Goal: Task Accomplishment & Management: Complete application form

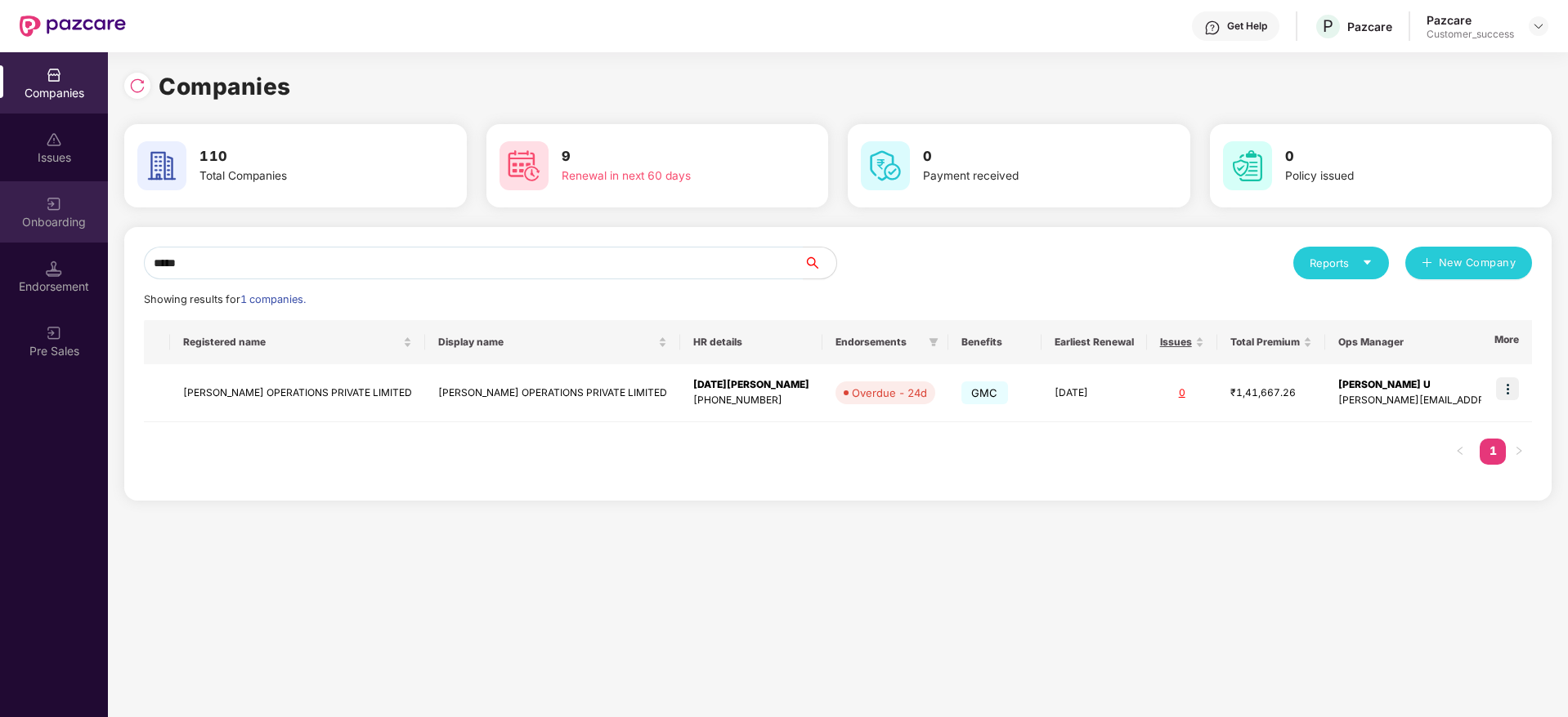
click at [58, 192] on div "Onboarding" at bounding box center [54, 212] width 108 height 61
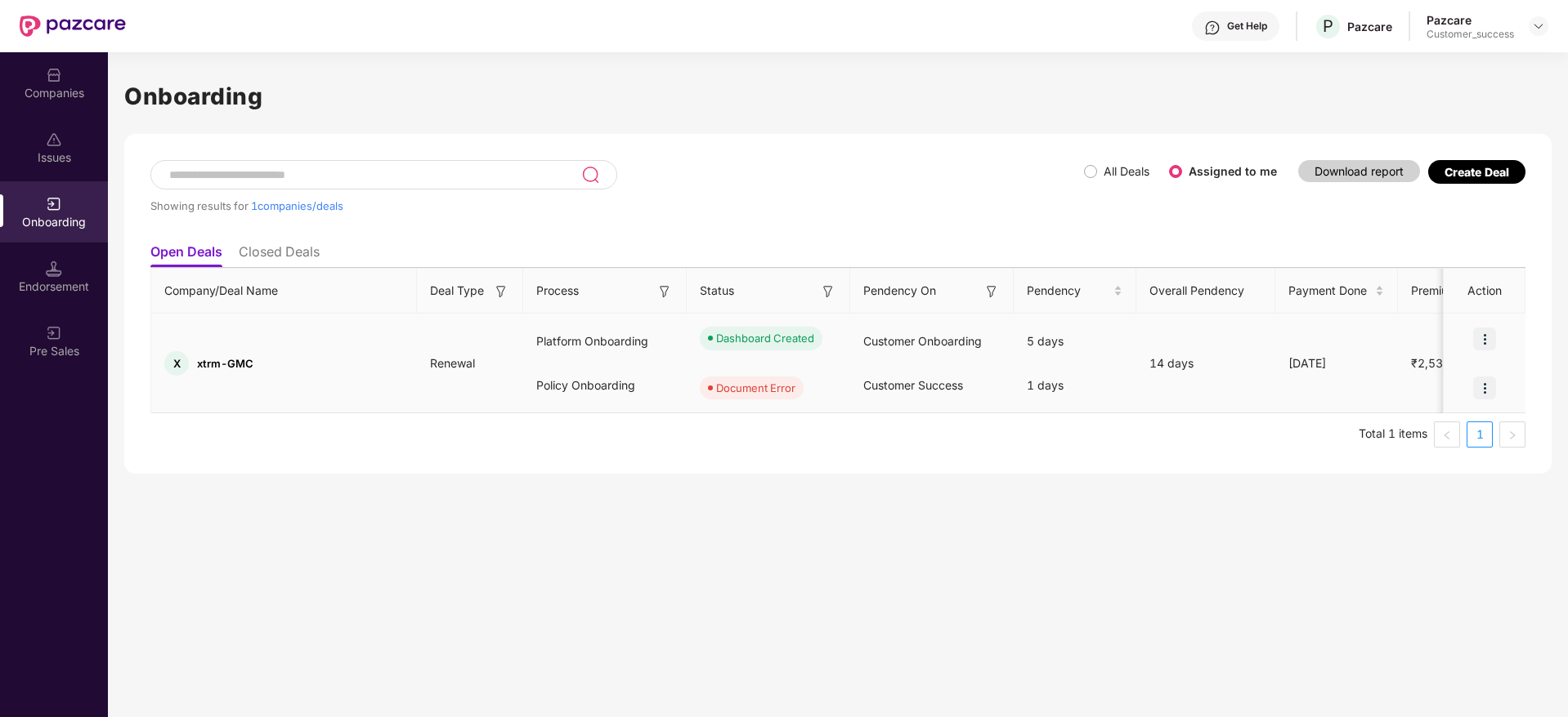
click at [1483, 388] on img at bounding box center [1485, 388] width 23 height 23
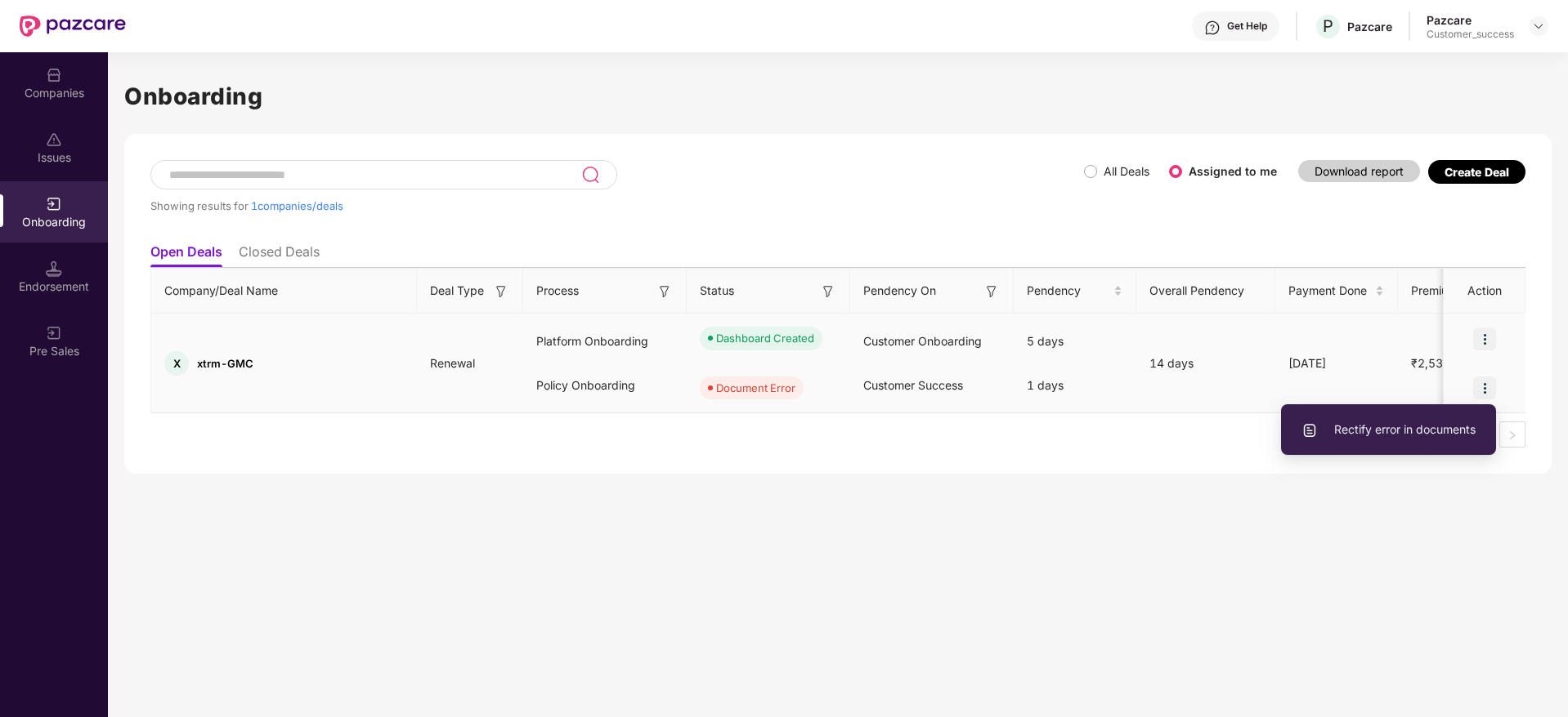
click at [1385, 432] on span "Rectify error in documents" at bounding box center [1388, 429] width 174 height 18
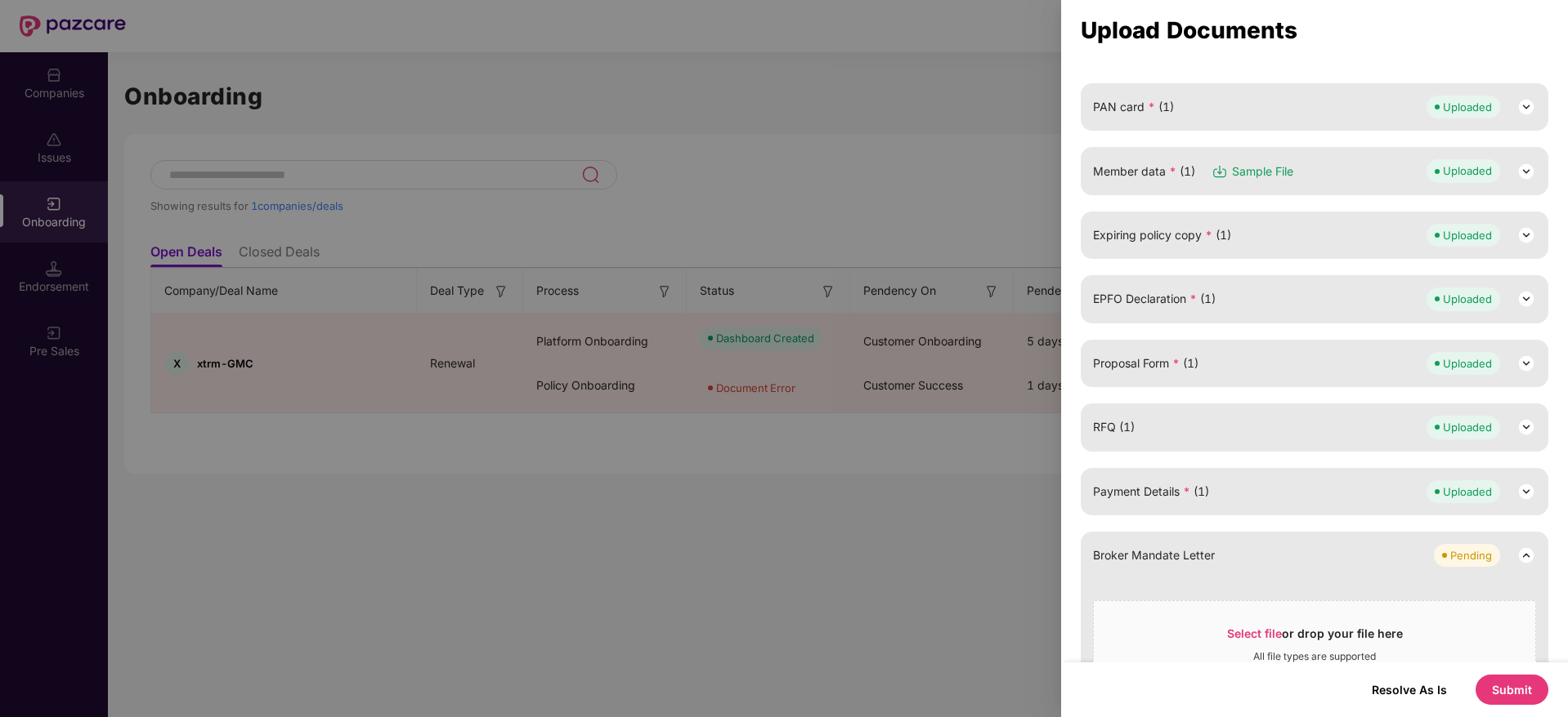
scroll to position [219, 0]
click at [1521, 307] on img at bounding box center [1526, 303] width 19 height 19
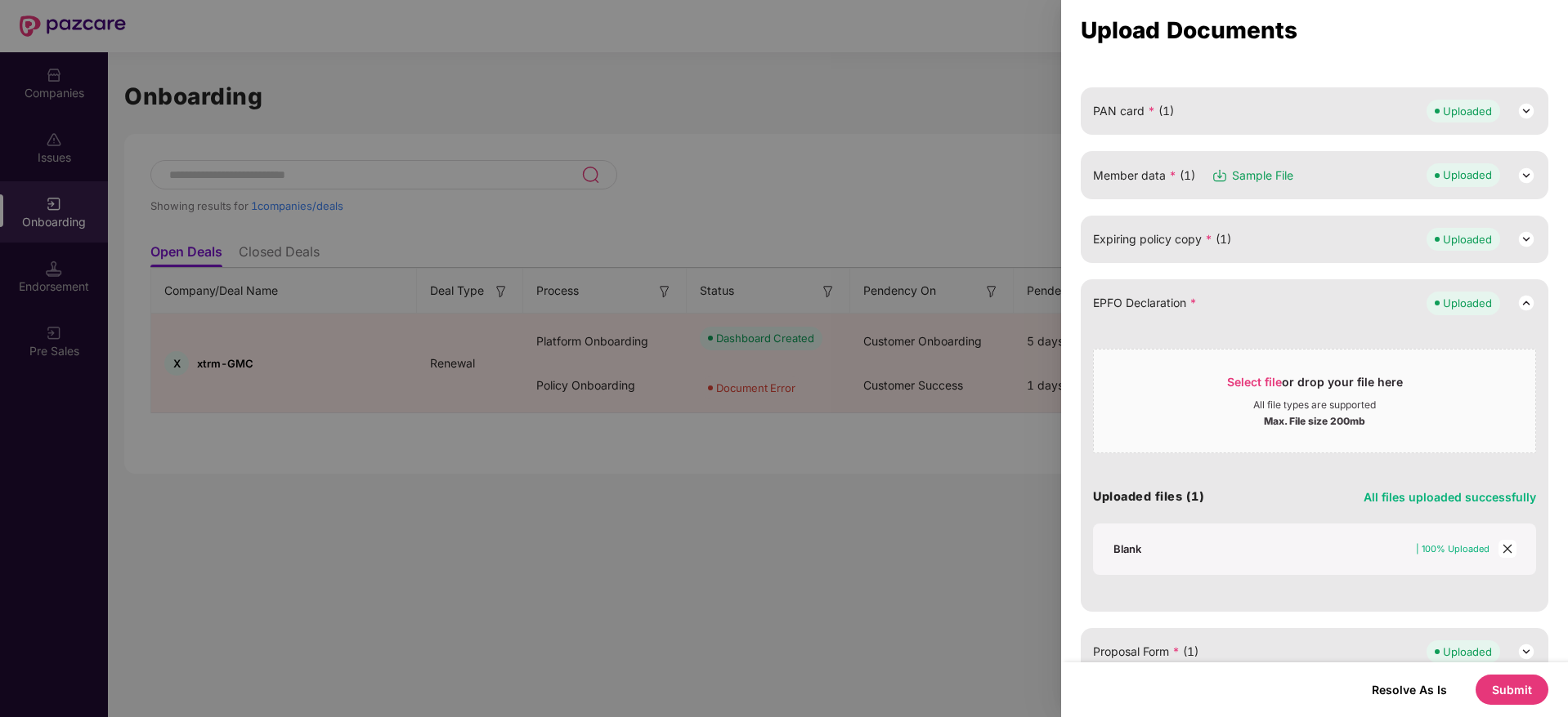
click at [1502, 546] on icon "close" at bounding box center [1507, 549] width 9 height 9
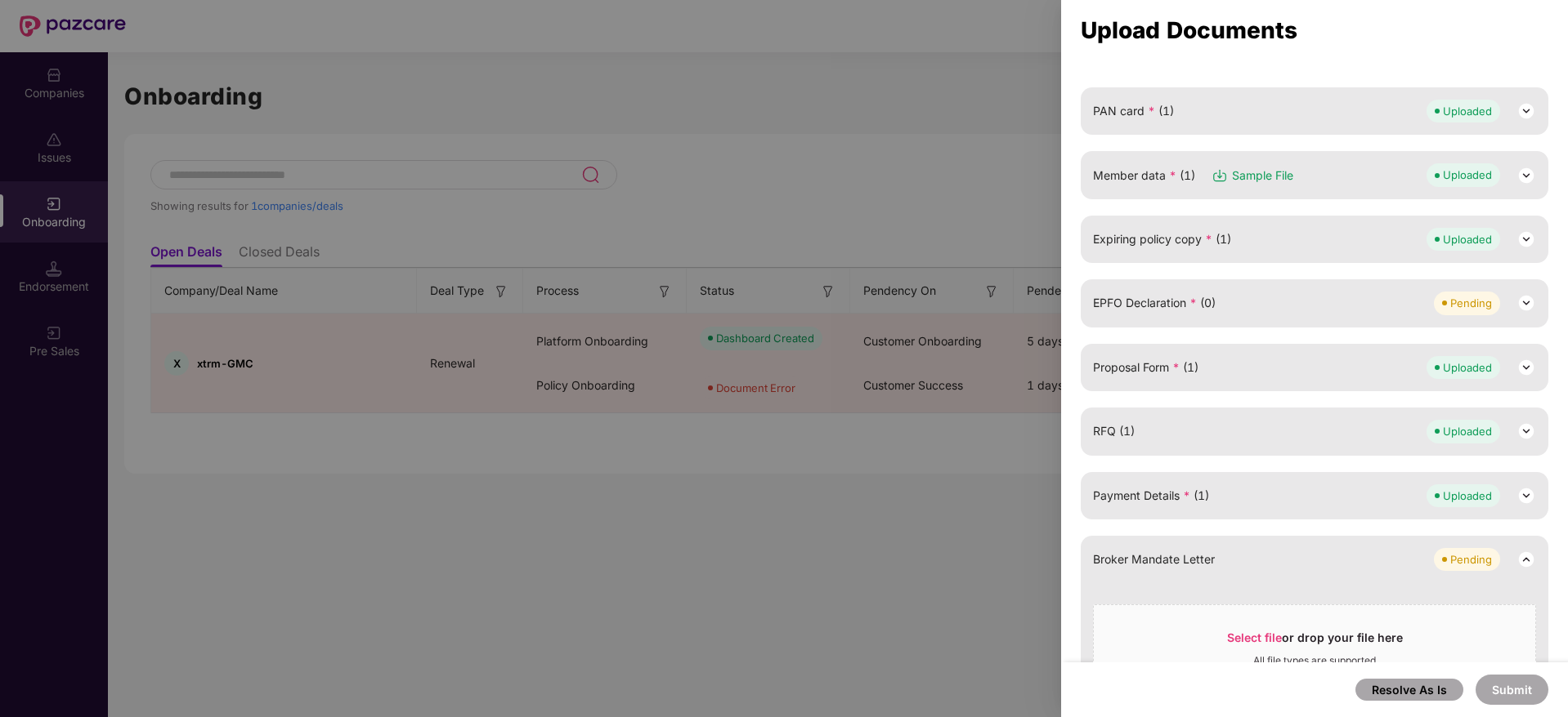
click at [1462, 310] on div "Pending" at bounding box center [1471, 303] width 41 height 17
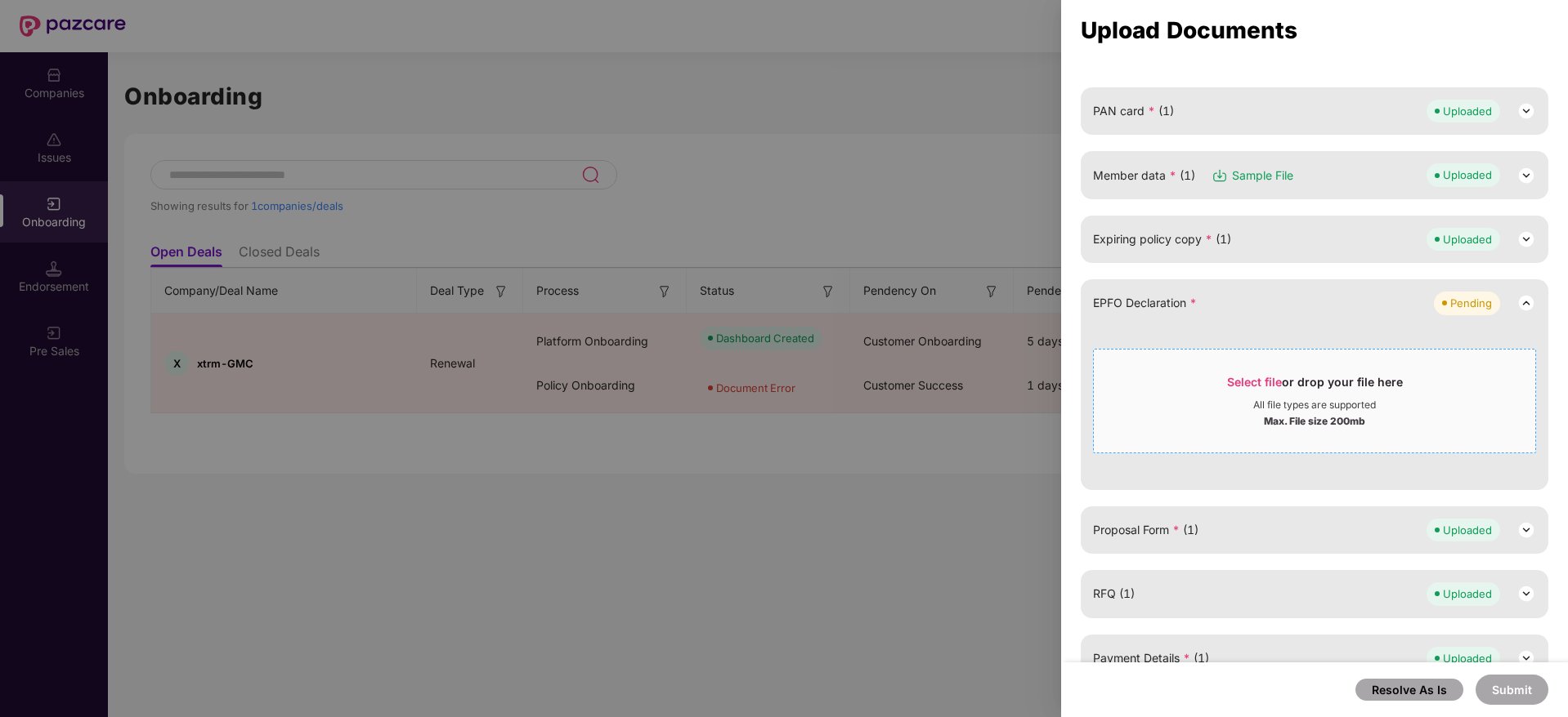
click at [1263, 375] on span "Select file" at bounding box center [1255, 382] width 54 height 14
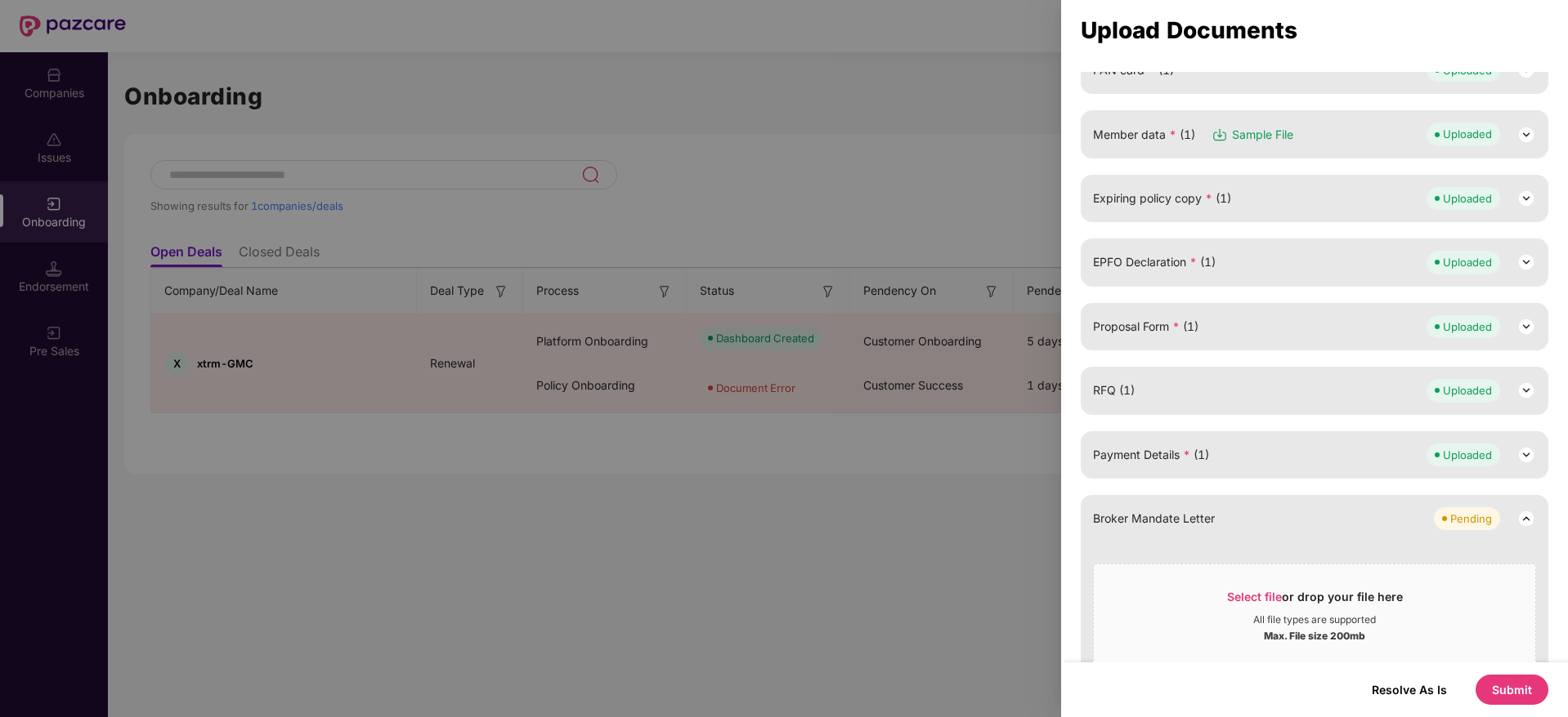
scroll to position [267, 0]
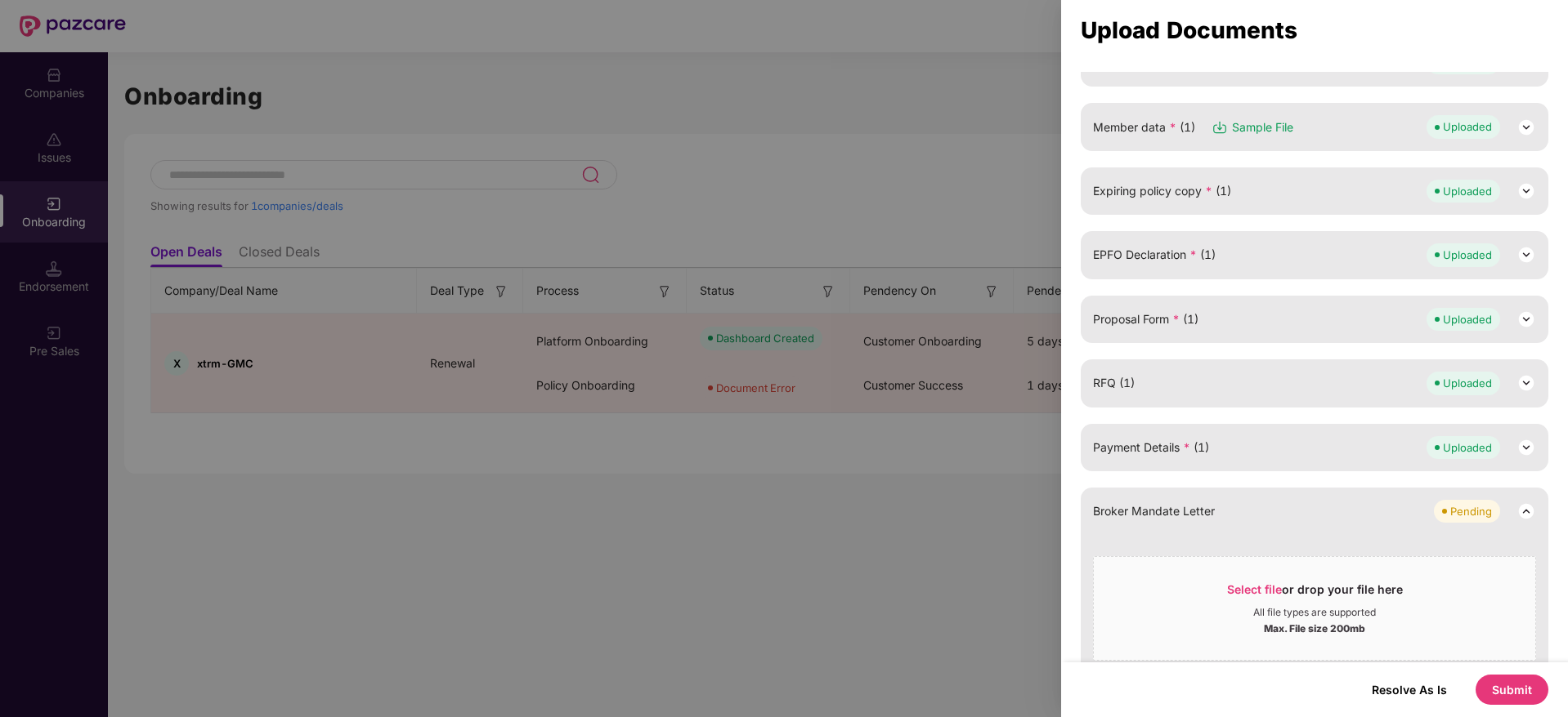
click at [1522, 316] on img at bounding box center [1526, 319] width 19 height 19
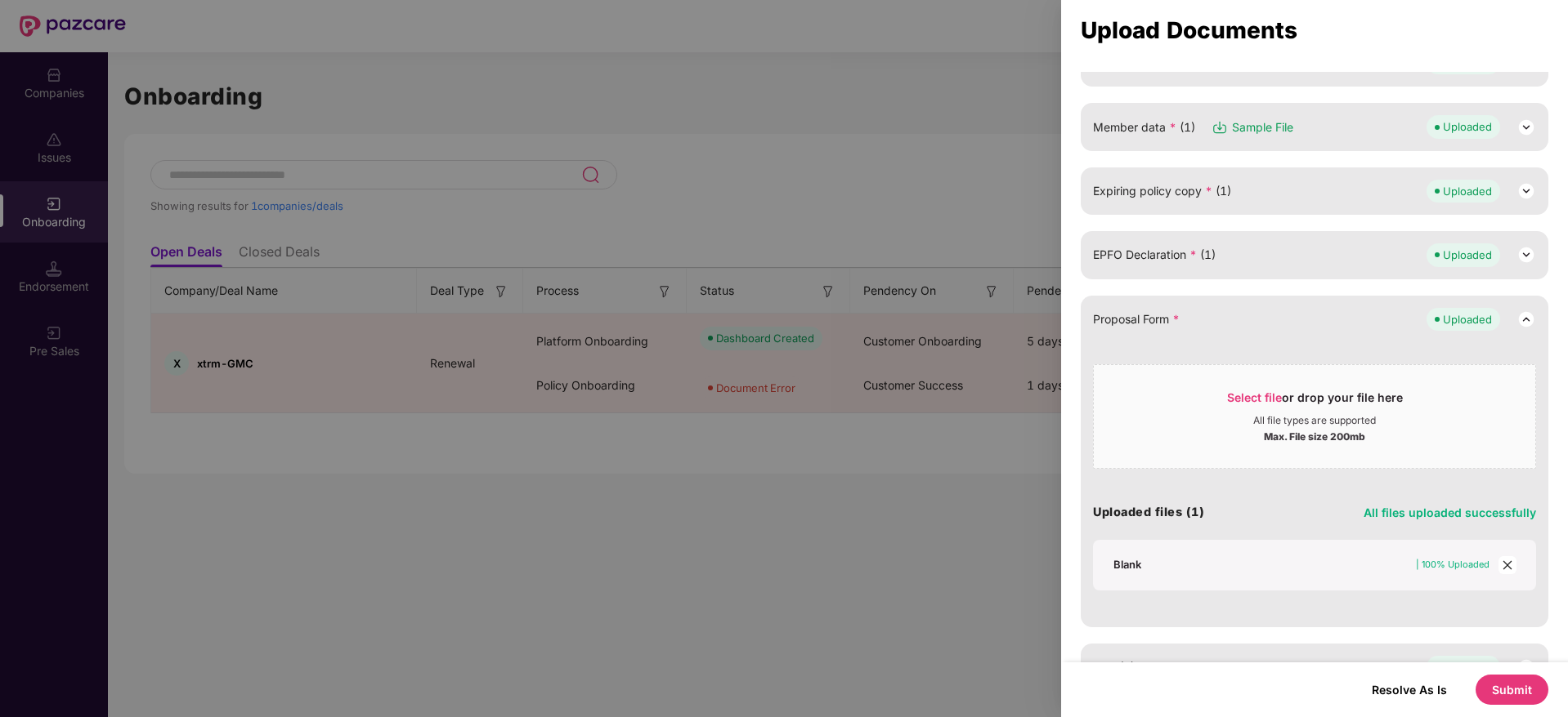
click at [1511, 573] on span "close" at bounding box center [1507, 565] width 18 height 18
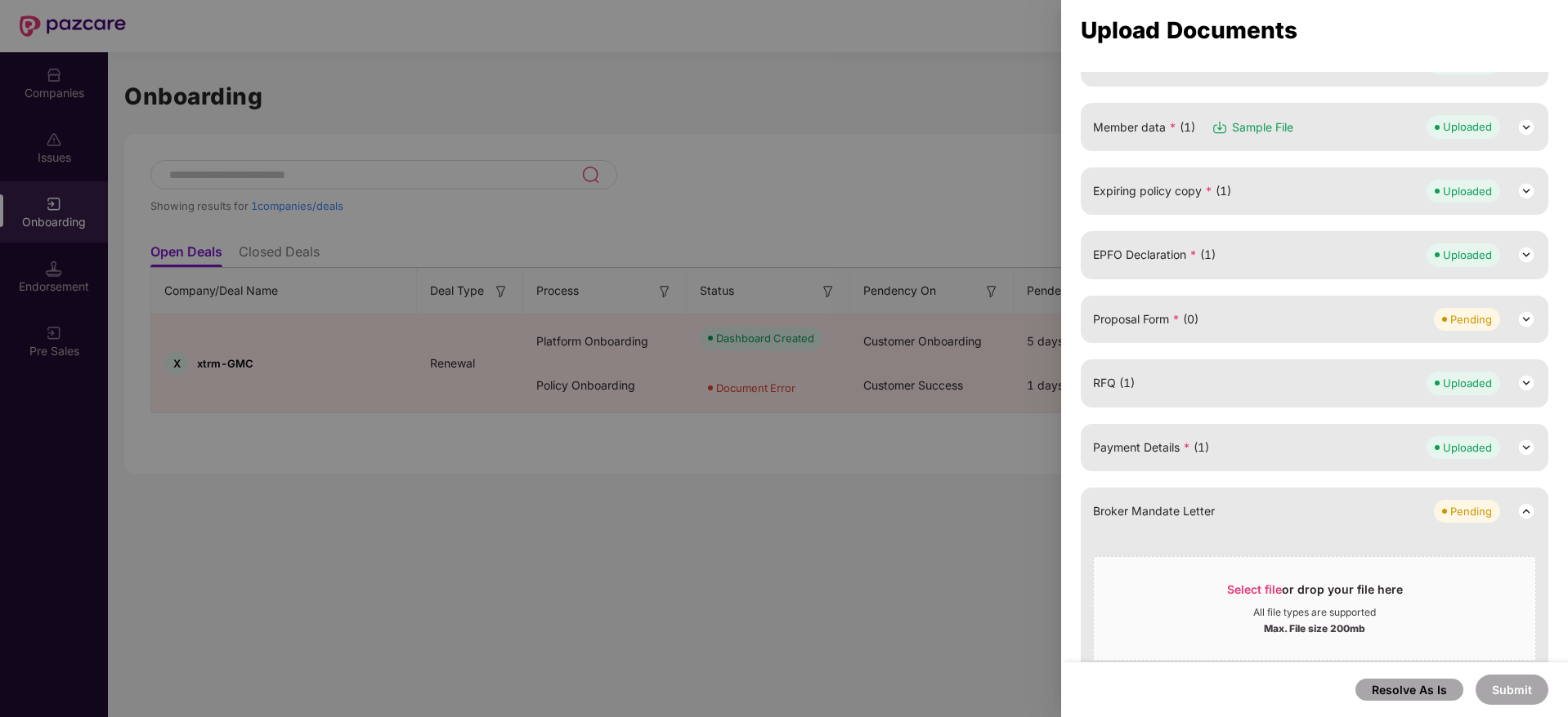
click at [1530, 314] on img at bounding box center [1526, 319] width 19 height 19
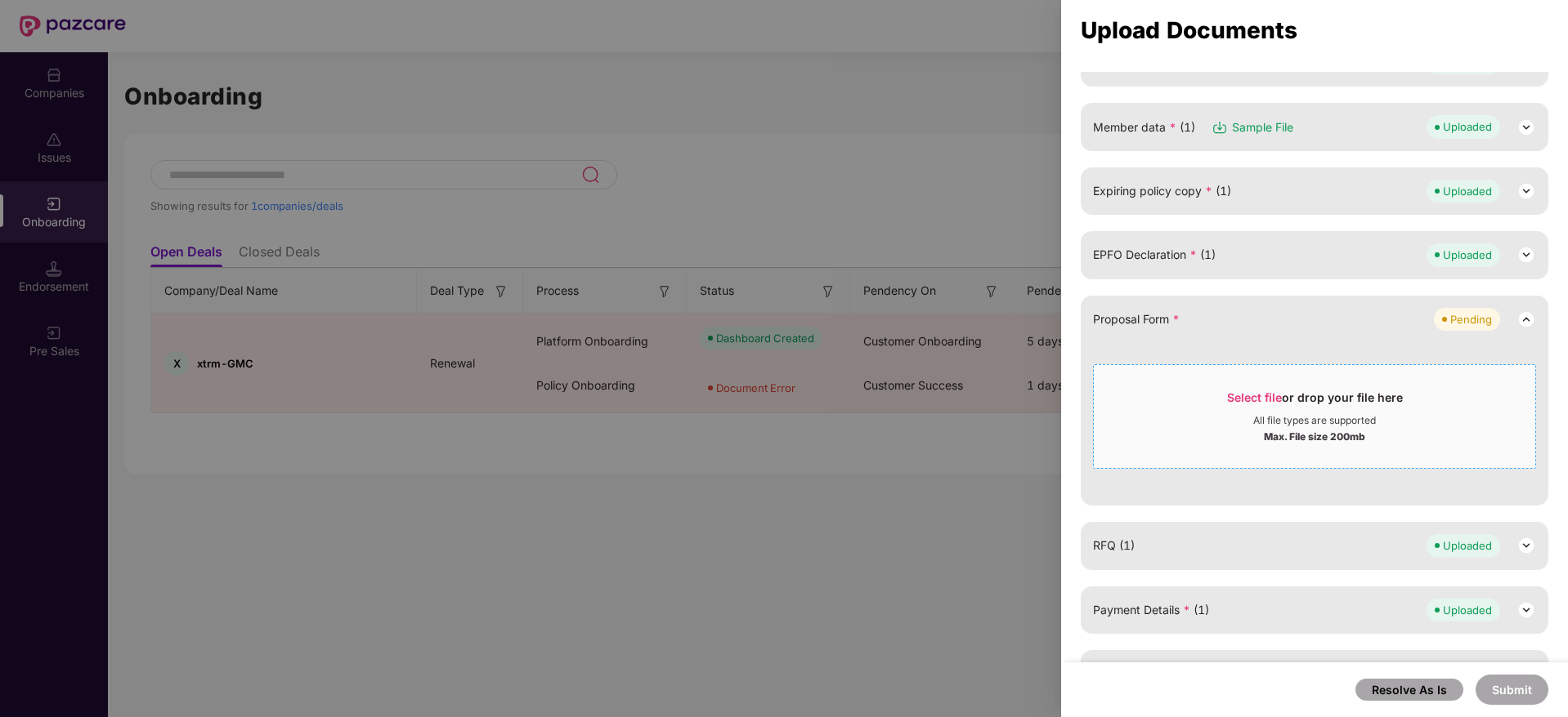
click at [1231, 400] on span "Select file" at bounding box center [1255, 398] width 54 height 14
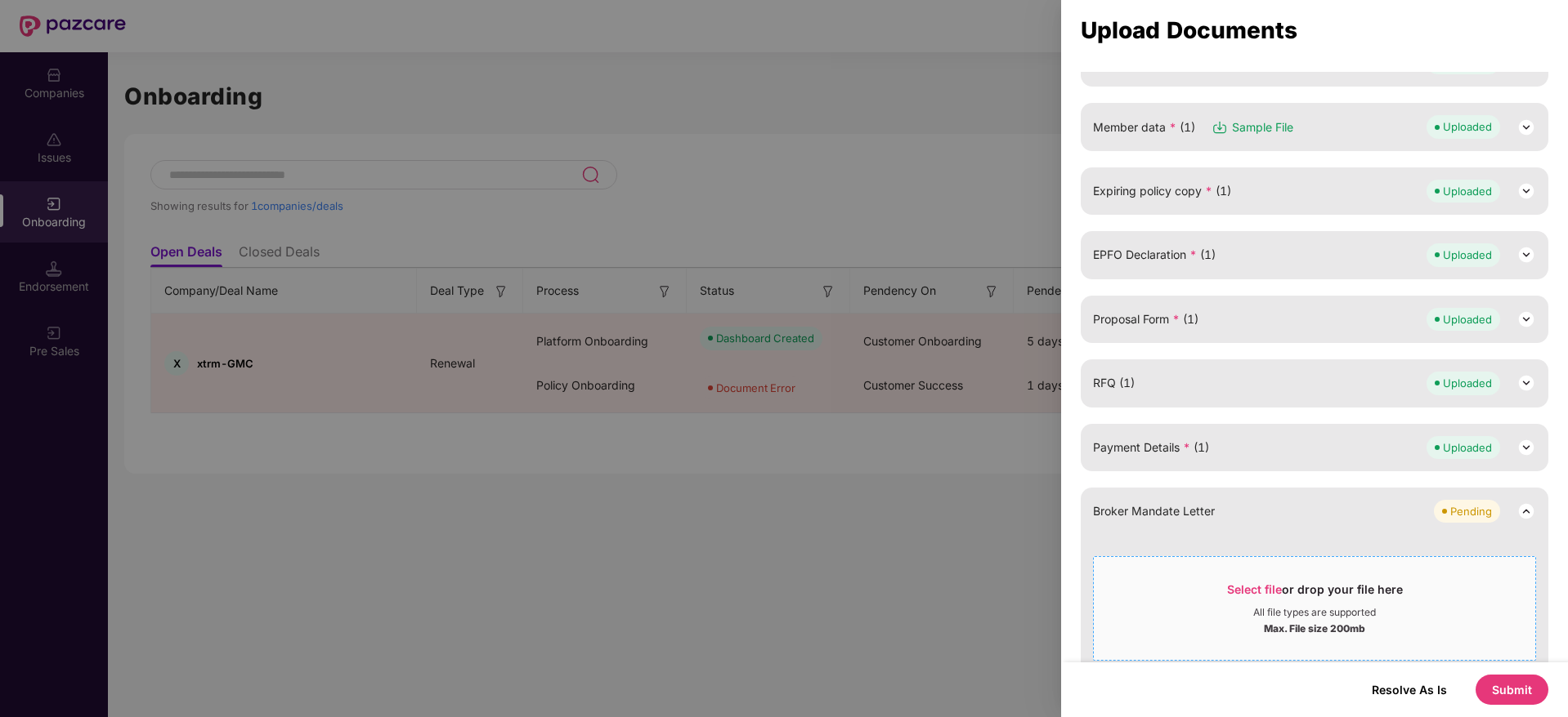
scroll to position [312, 0]
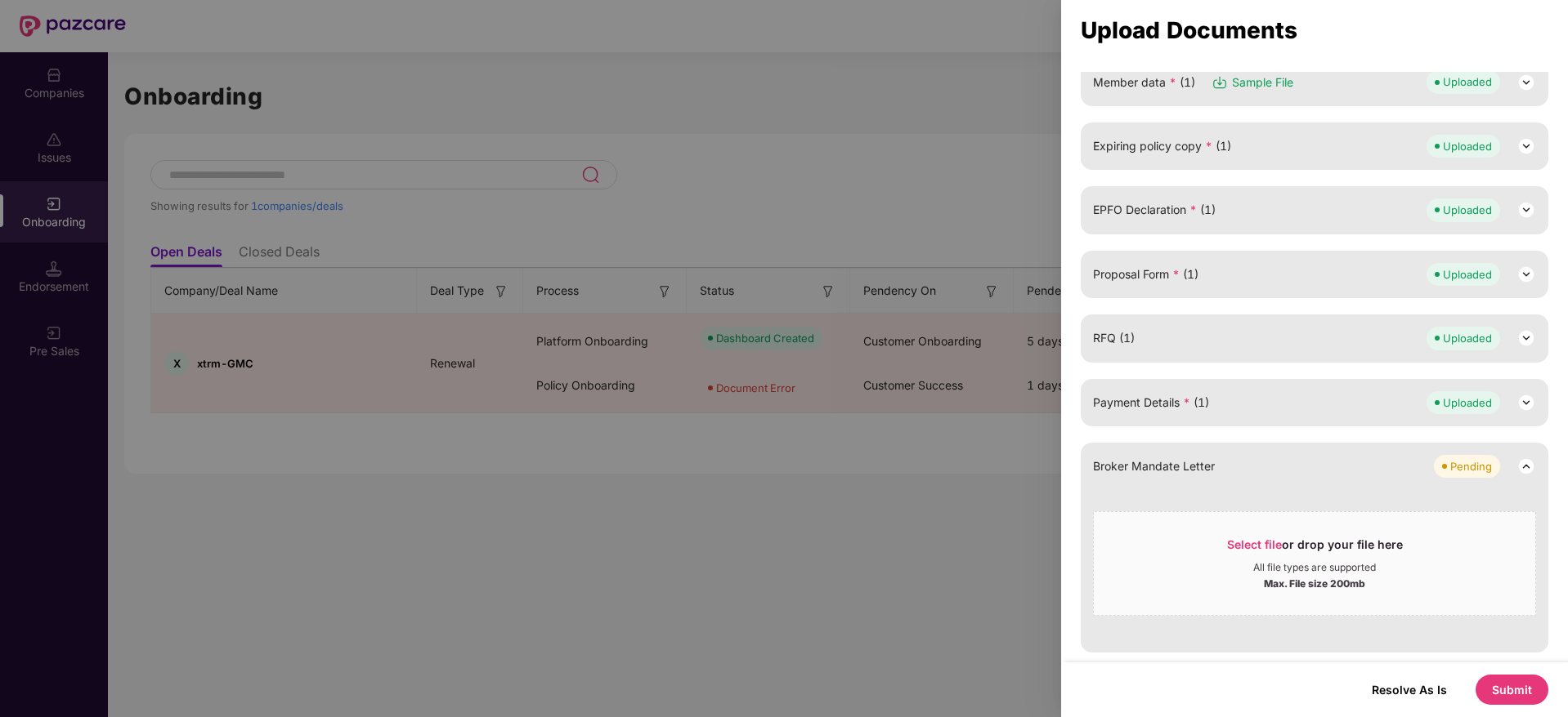
click at [1508, 695] on button "Submit" at bounding box center [1512, 690] width 73 height 30
